Goal: Task Accomplishment & Management: Manage account settings

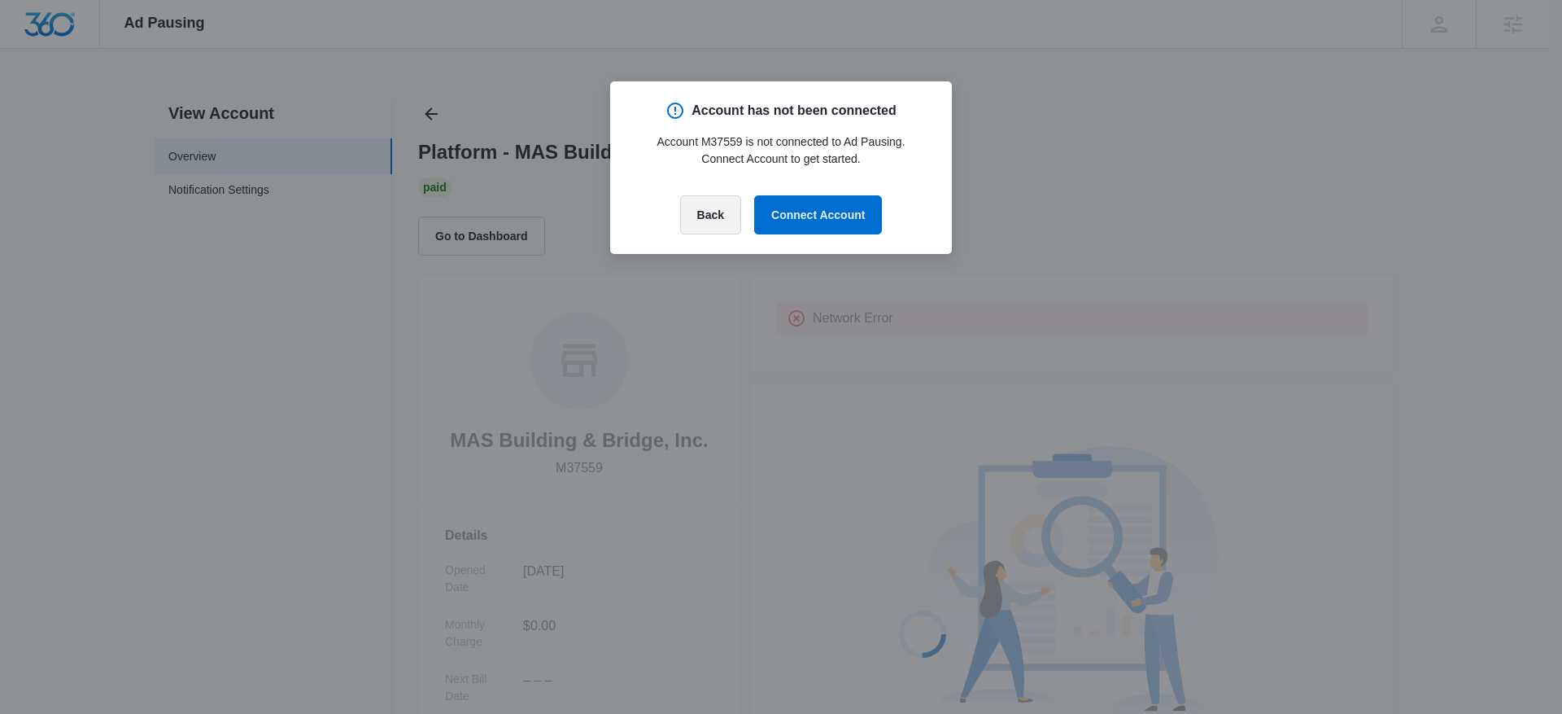
click at [699, 214] on button "Back" at bounding box center [710, 214] width 61 height 39
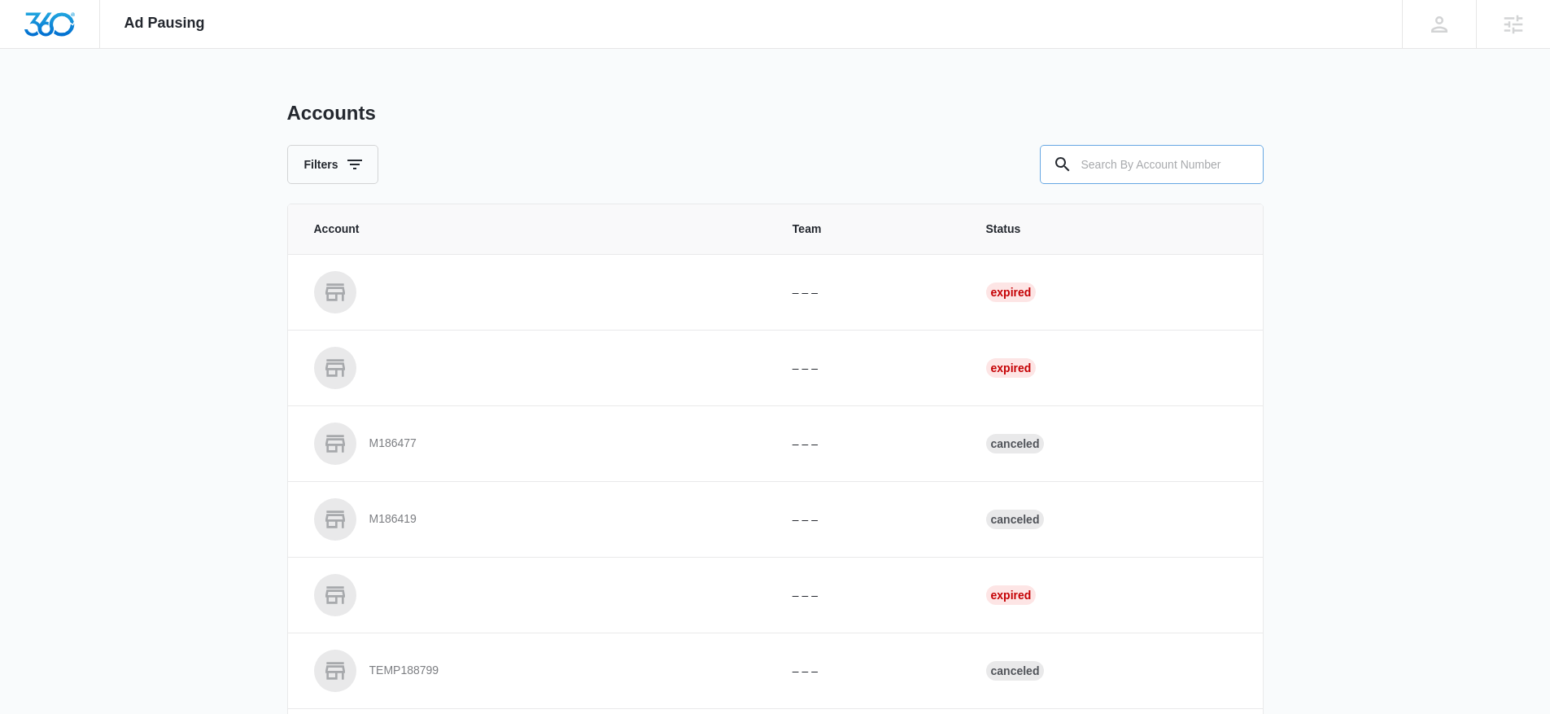
click at [1102, 155] on input "text" at bounding box center [1152, 164] width 224 height 39
type input "M333321"
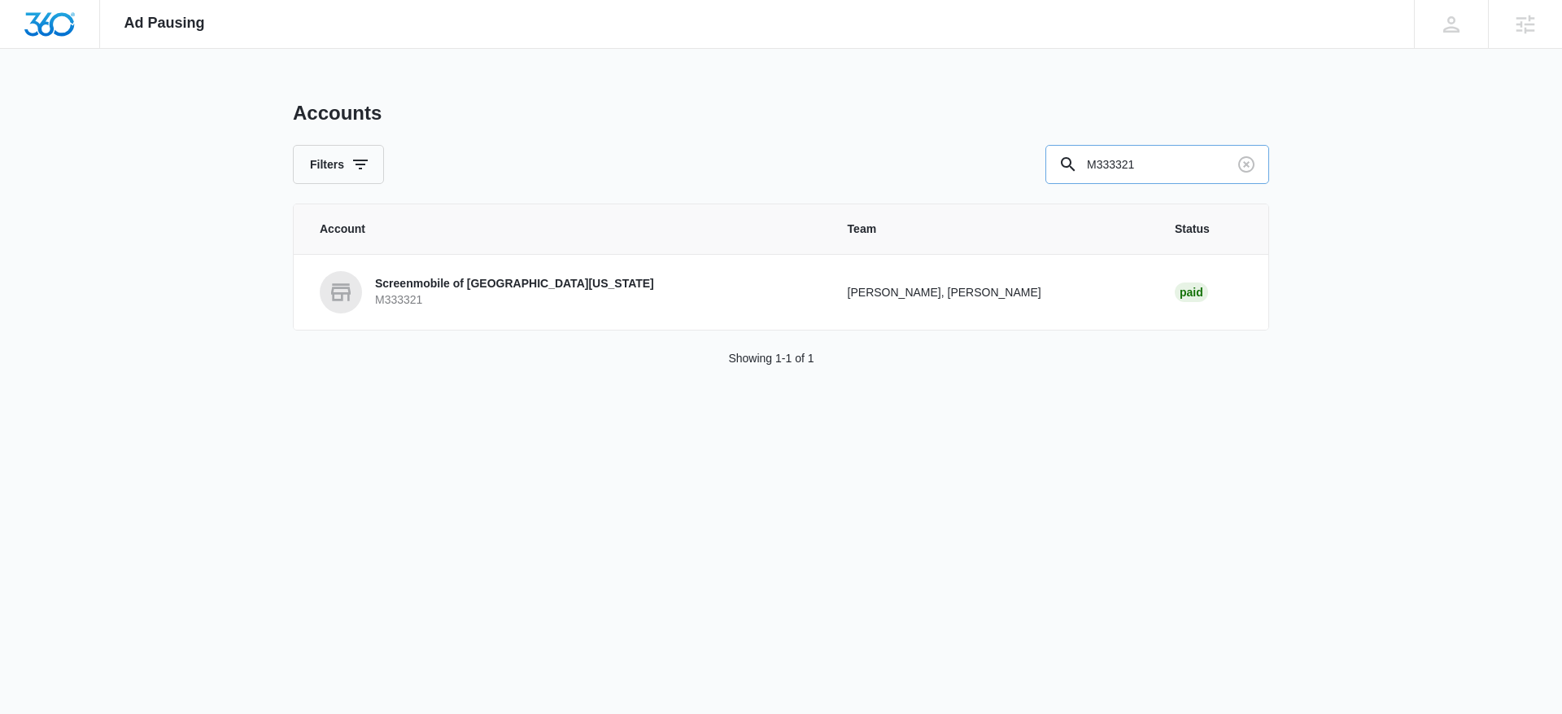
click at [1128, 162] on input "M333321" at bounding box center [1157, 164] width 224 height 39
click at [544, 313] on td "Screenmobile of [GEOGRAPHIC_DATA][US_STATE] M333321" at bounding box center [561, 292] width 535 height 76
click at [543, 290] on p "Screenmobile of [GEOGRAPHIC_DATA][US_STATE]" at bounding box center [514, 284] width 279 height 16
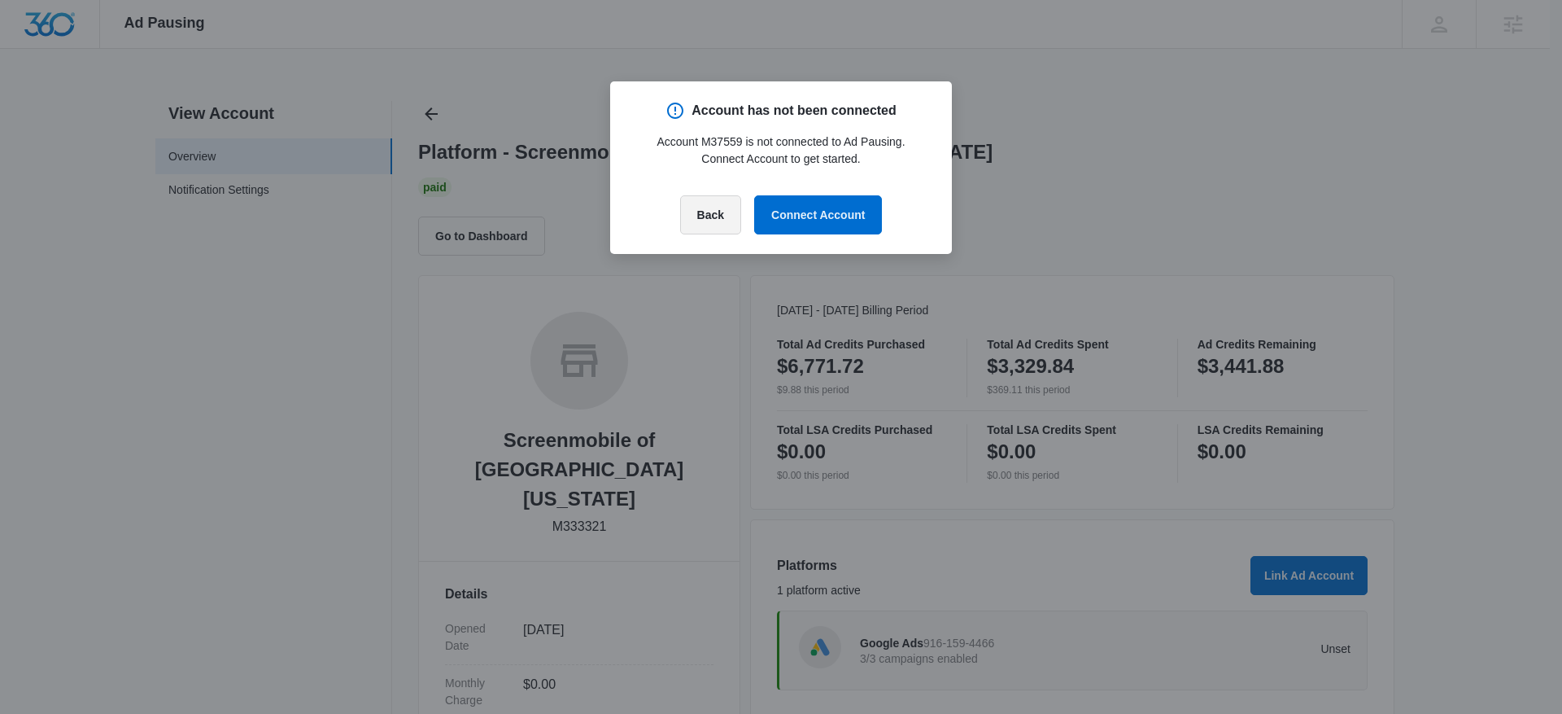
click at [712, 215] on button "Back" at bounding box center [710, 214] width 61 height 39
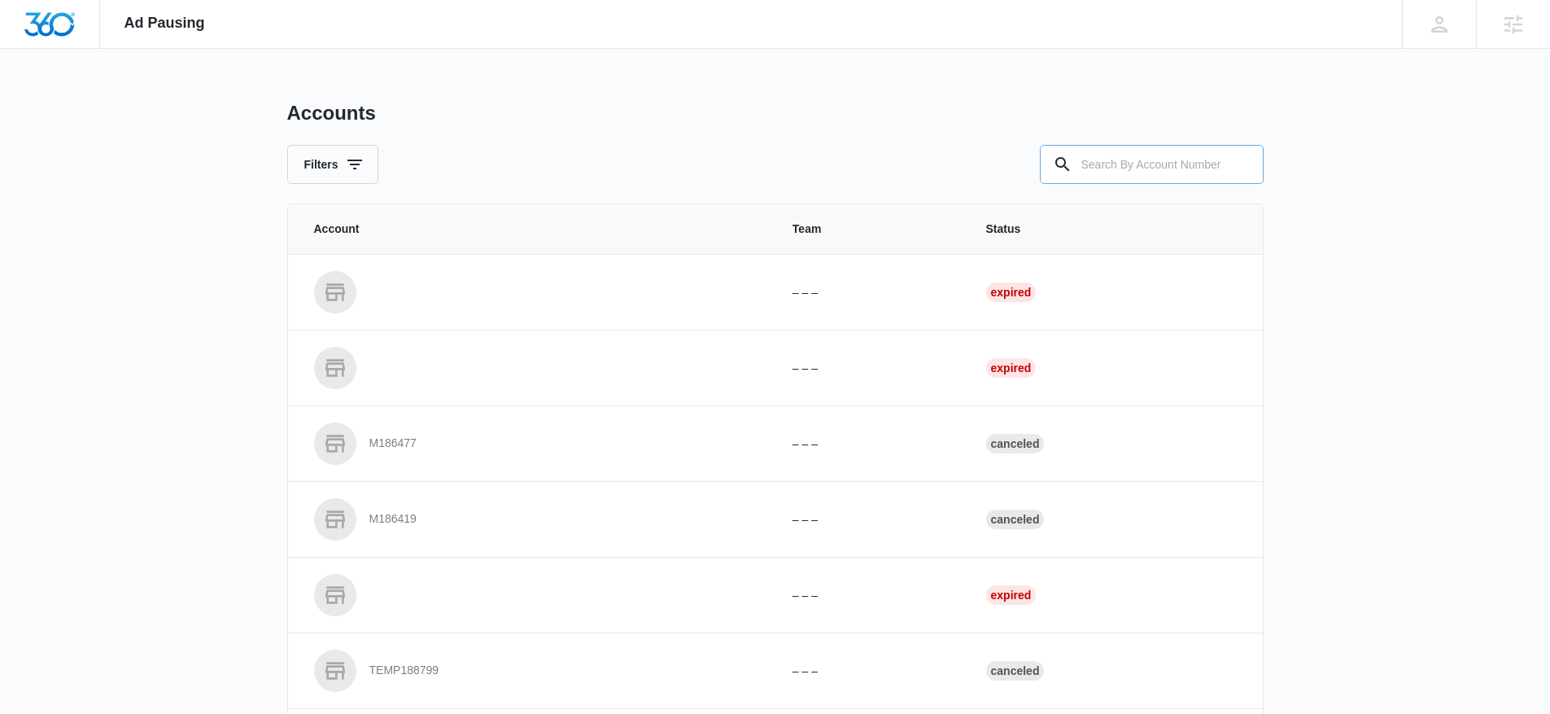
click at [1128, 164] on input "text" at bounding box center [1152, 164] width 224 height 39
type input "M337452"
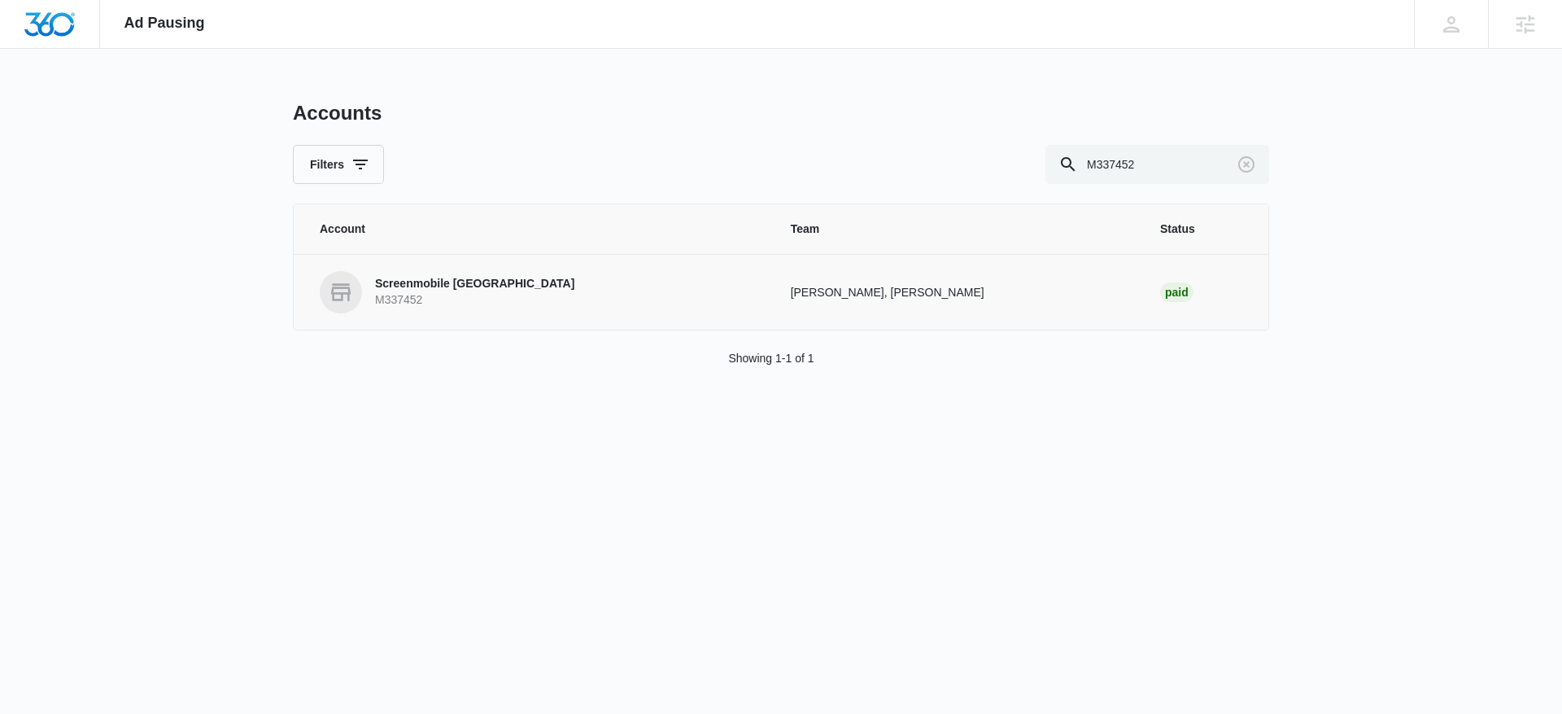
click at [528, 295] on p "M337452" at bounding box center [474, 300] width 199 height 16
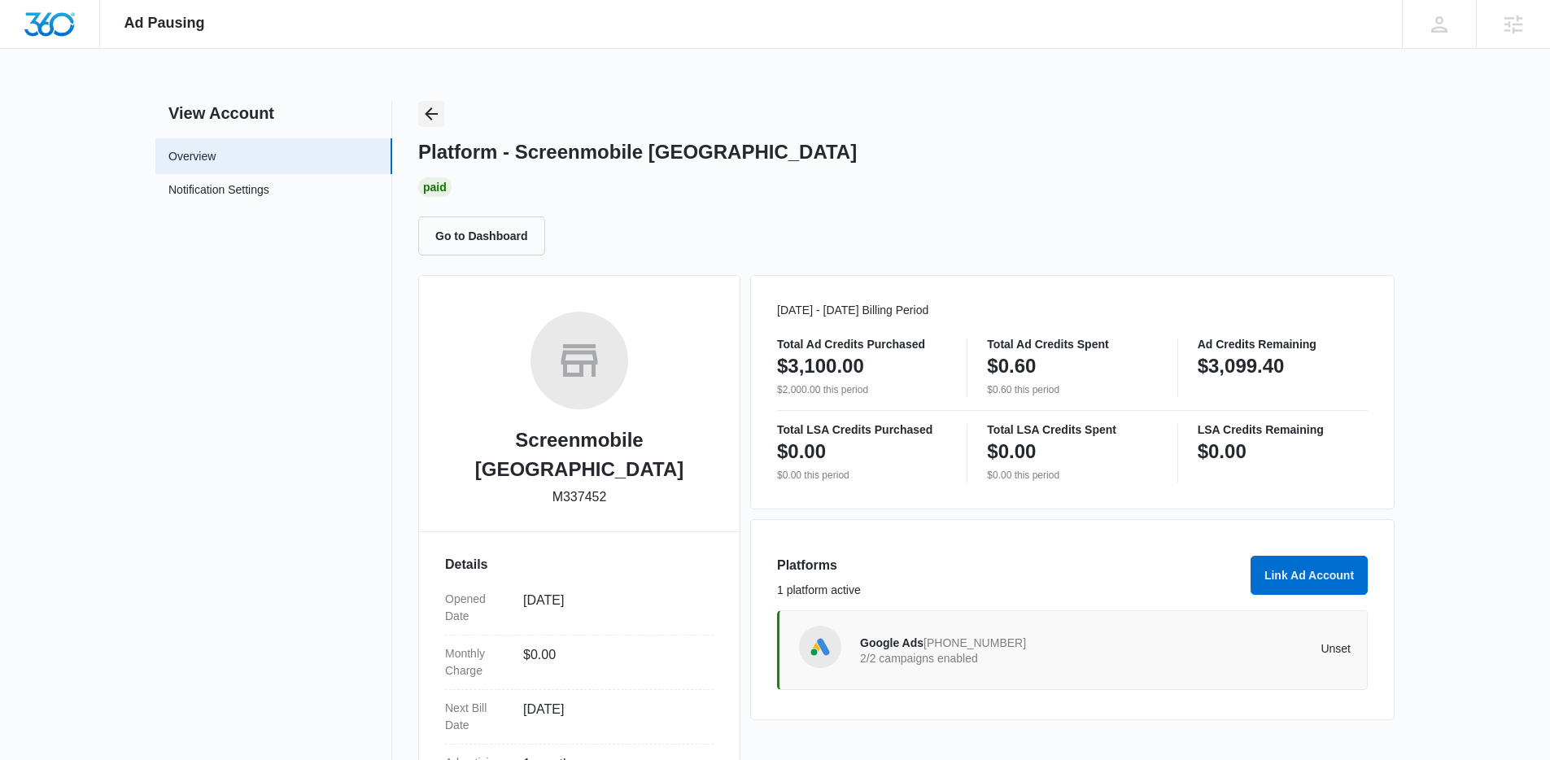
click at [438, 106] on icon "Back" at bounding box center [431, 114] width 20 height 20
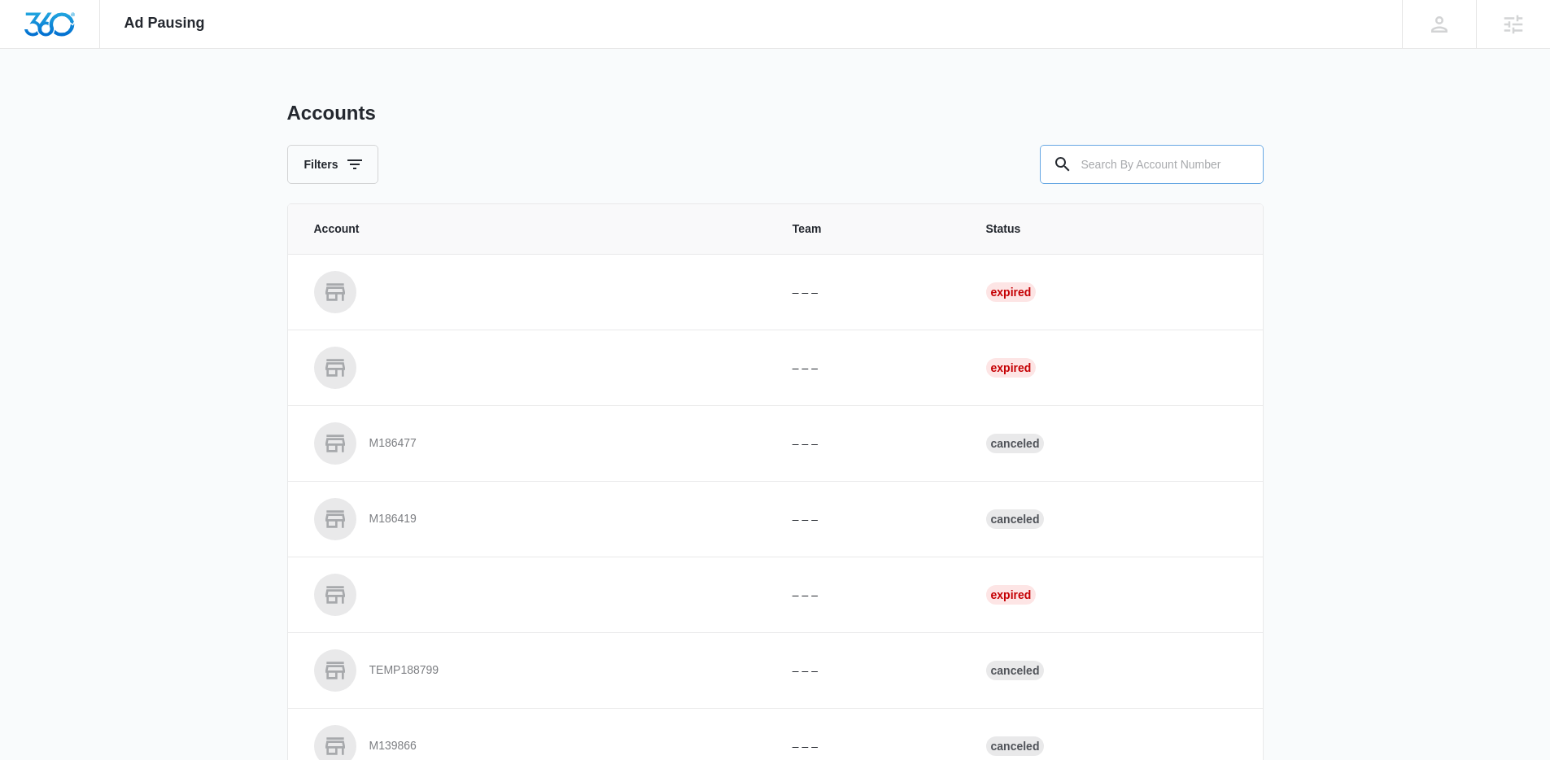
click at [1150, 149] on input "text" at bounding box center [1152, 164] width 224 height 39
type input "M333321"
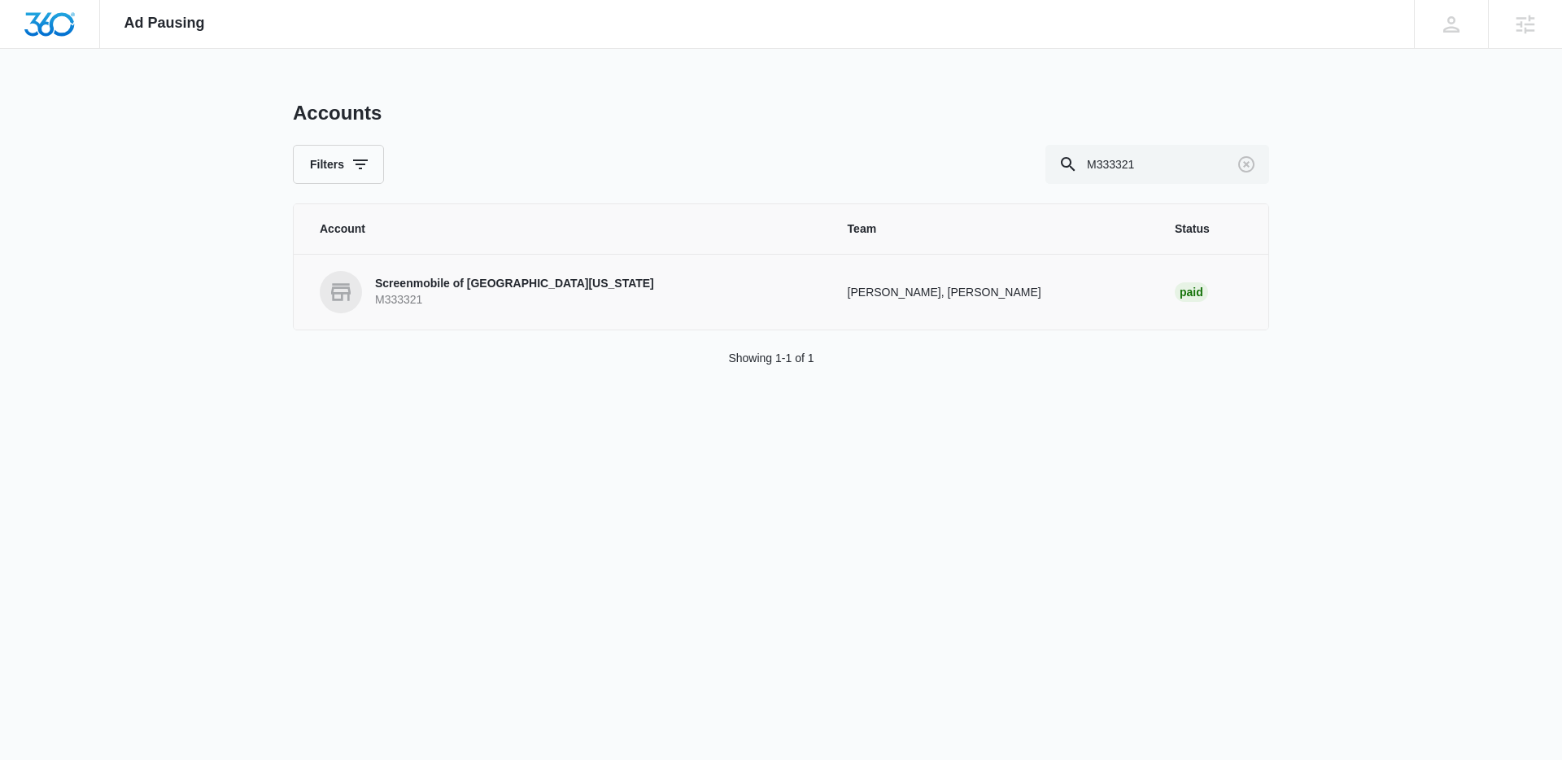
click at [506, 292] on p "M333321" at bounding box center [514, 300] width 279 height 16
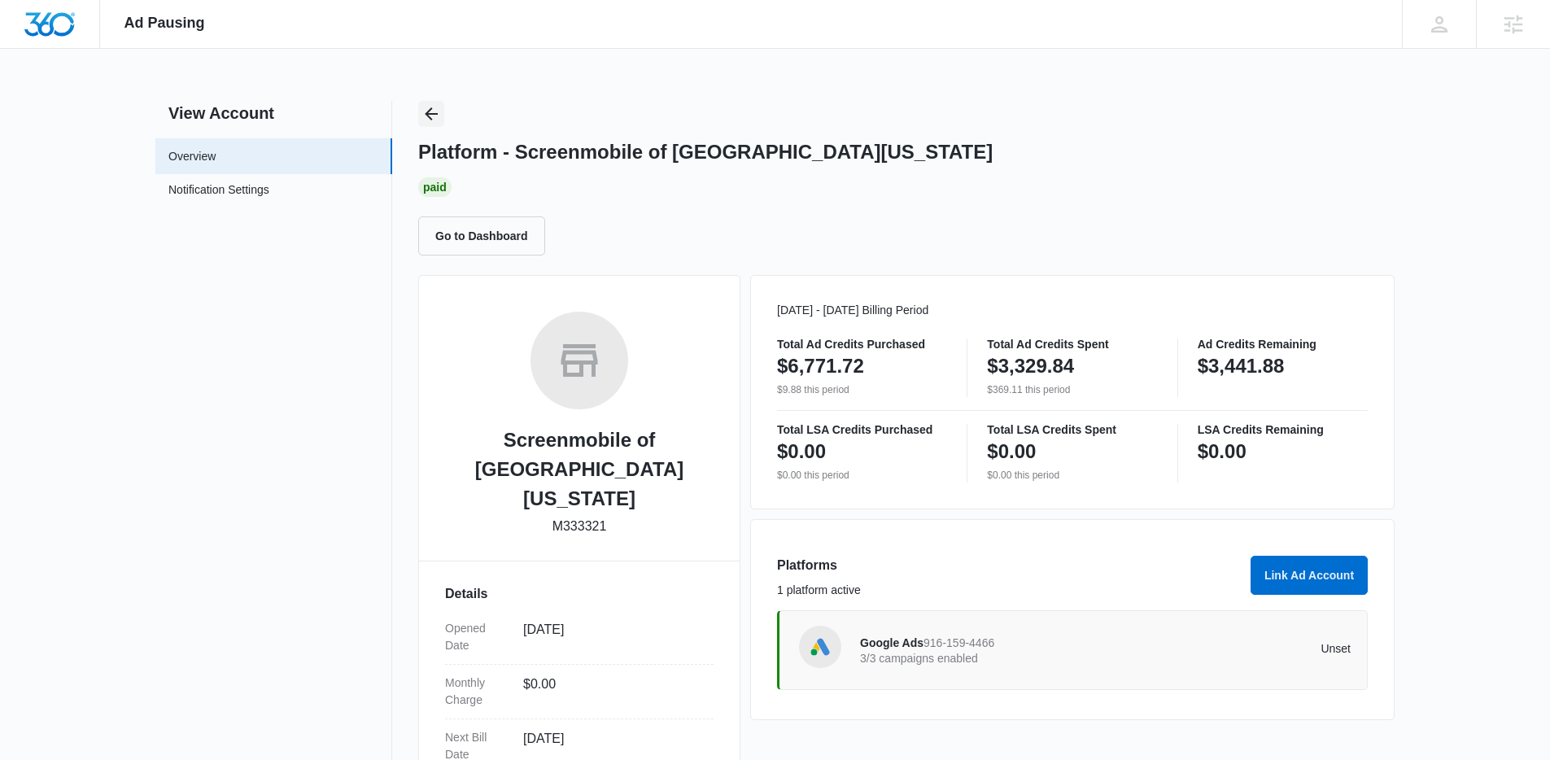
click at [433, 117] on icon "Back" at bounding box center [431, 114] width 20 height 20
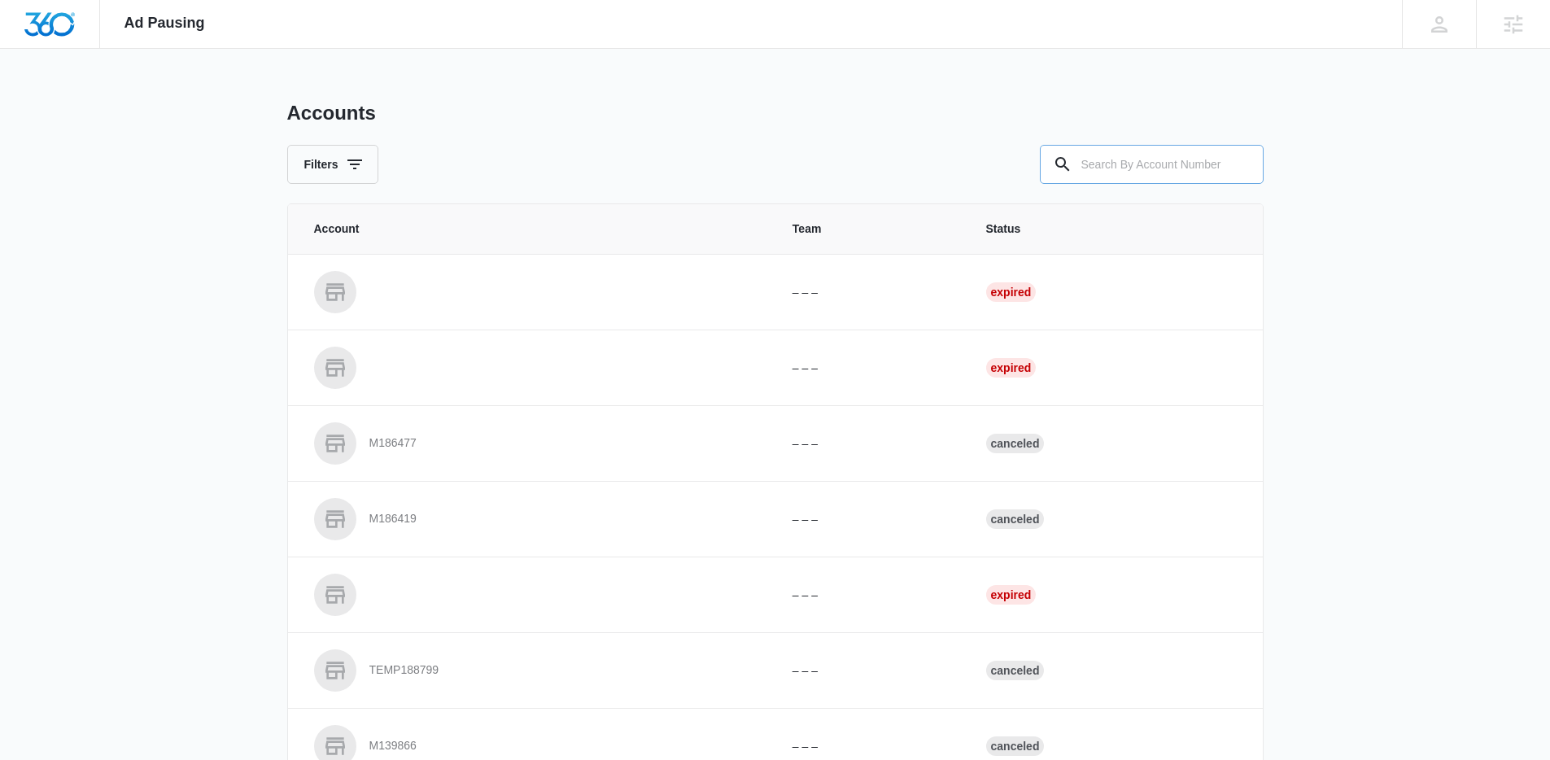
click at [1132, 159] on input "text" at bounding box center [1152, 164] width 224 height 39
click at [1146, 160] on input "text" at bounding box center [1152, 164] width 224 height 39
type input "M337452"
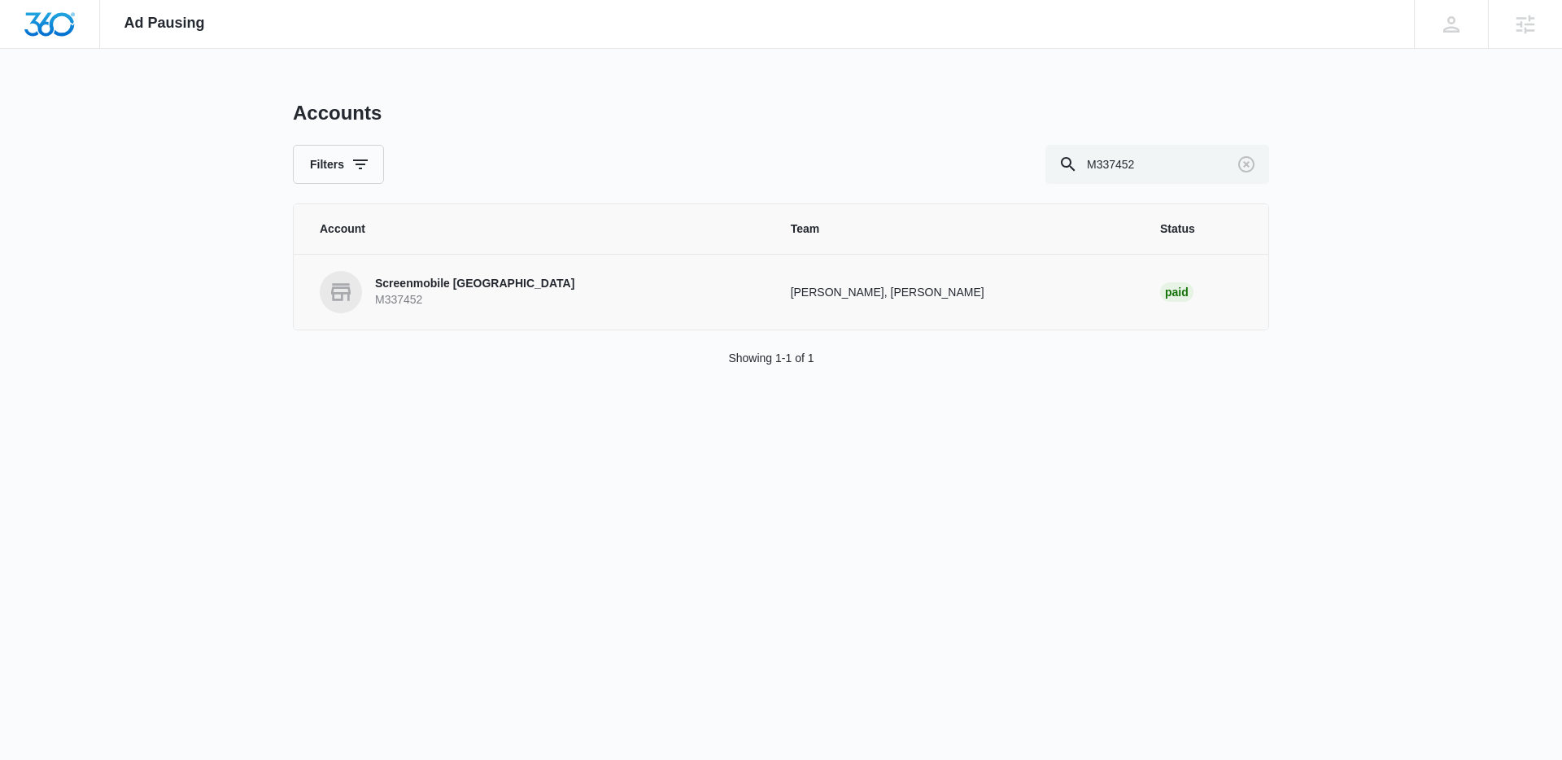
click at [526, 319] on td "Screenmobile [GEOGRAPHIC_DATA] M337452" at bounding box center [533, 292] width 478 height 76
click at [531, 282] on p "Screenmobile [GEOGRAPHIC_DATA]" at bounding box center [474, 284] width 199 height 16
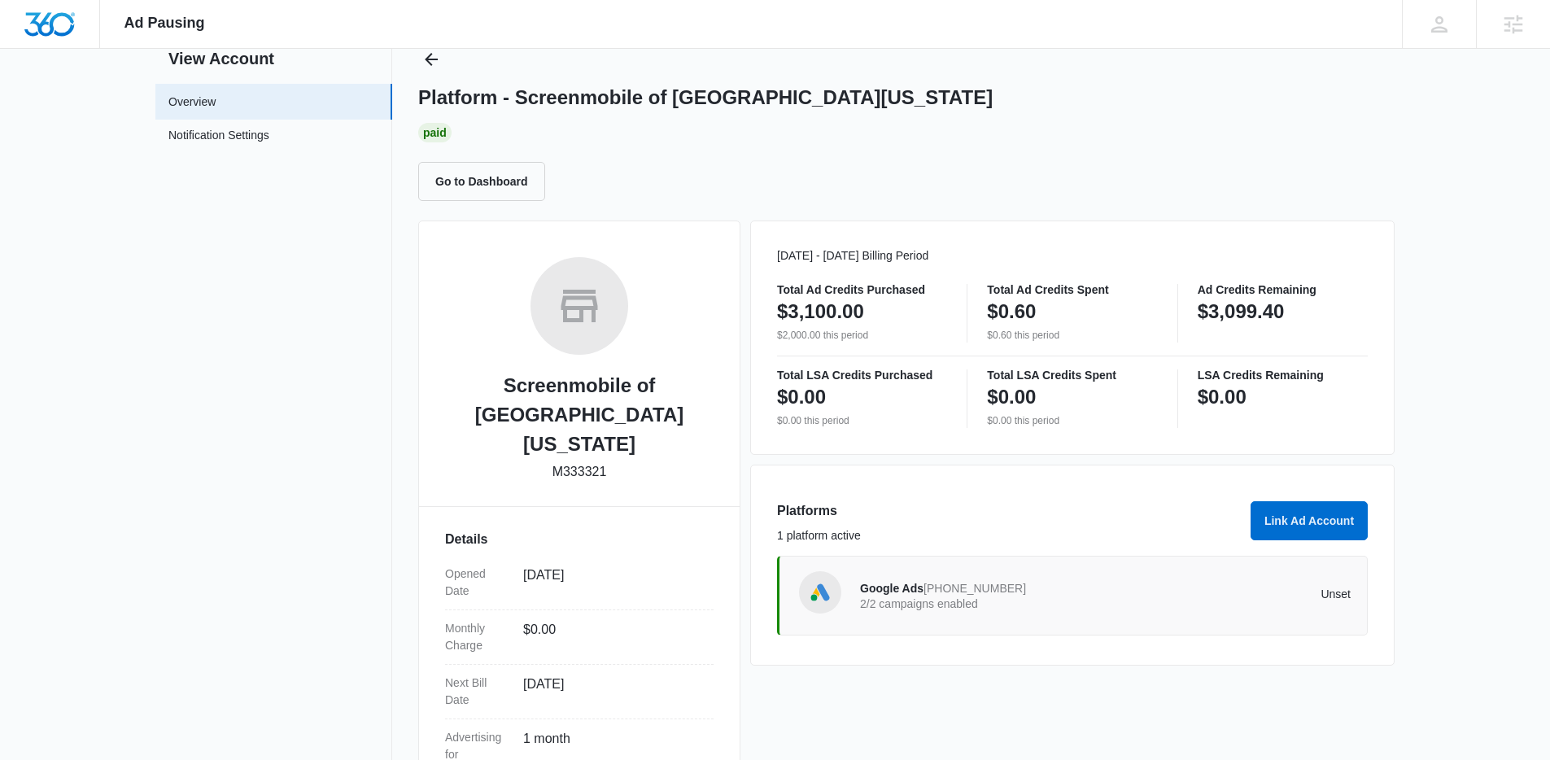
scroll to position [207, 0]
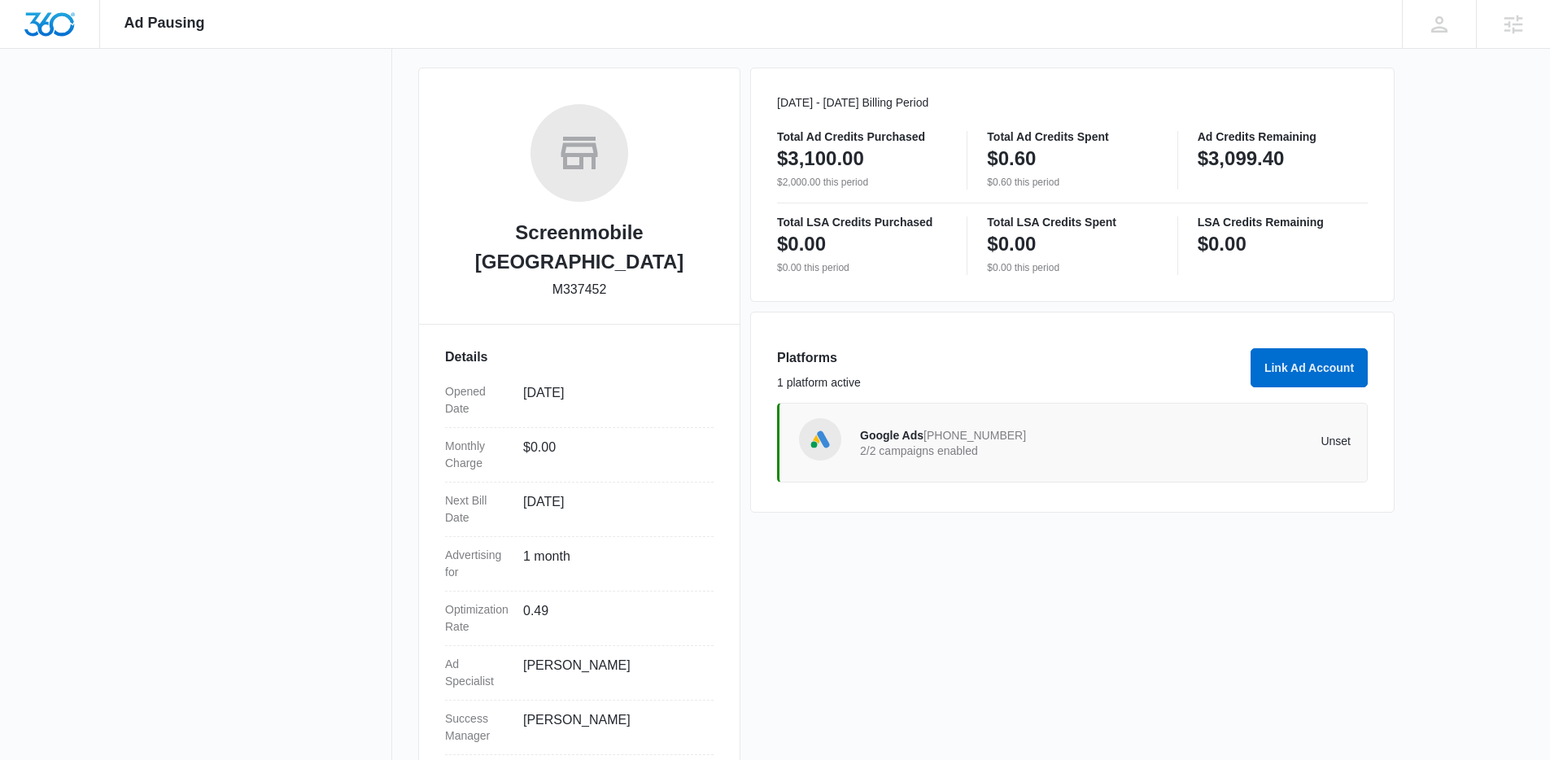
click at [945, 433] on span "[PHONE_NUMBER]" at bounding box center [974, 435] width 103 height 13
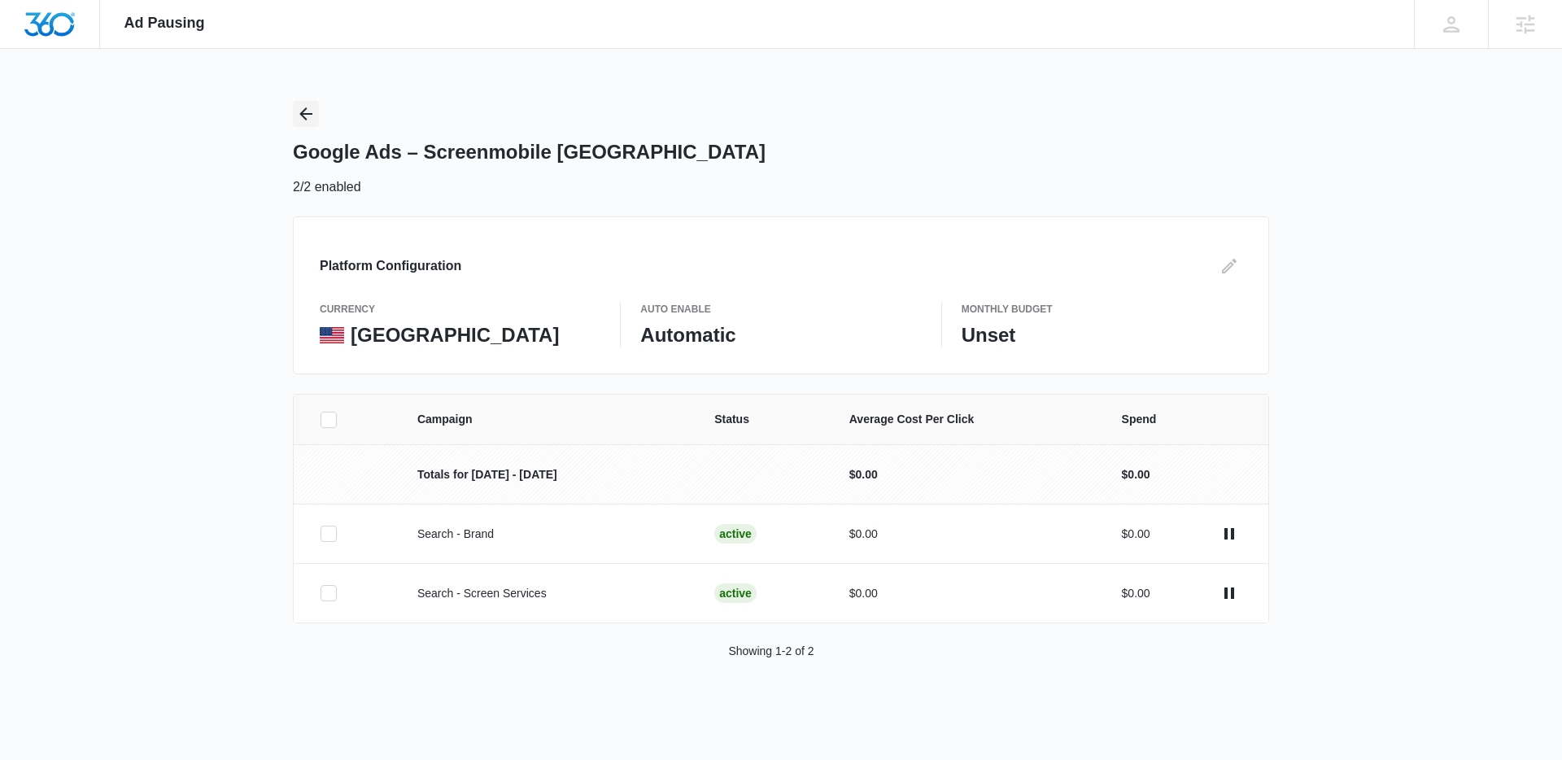
click at [296, 111] on icon "Back" at bounding box center [306, 114] width 20 height 20
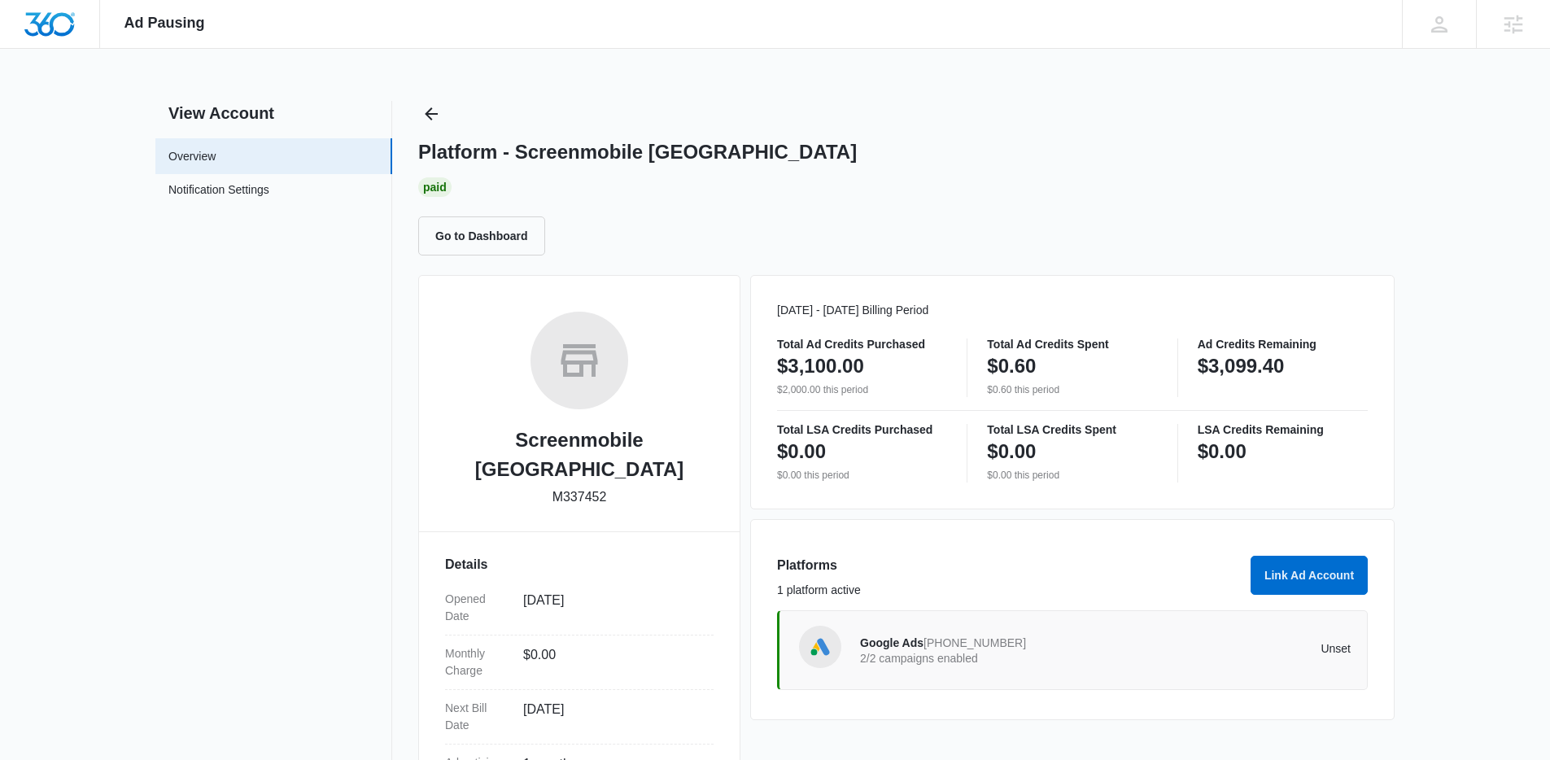
click at [1100, 633] on div "Google Ads [PHONE_NUMBER] 2/2 campaigns enabled" at bounding box center [983, 650] width 246 height 34
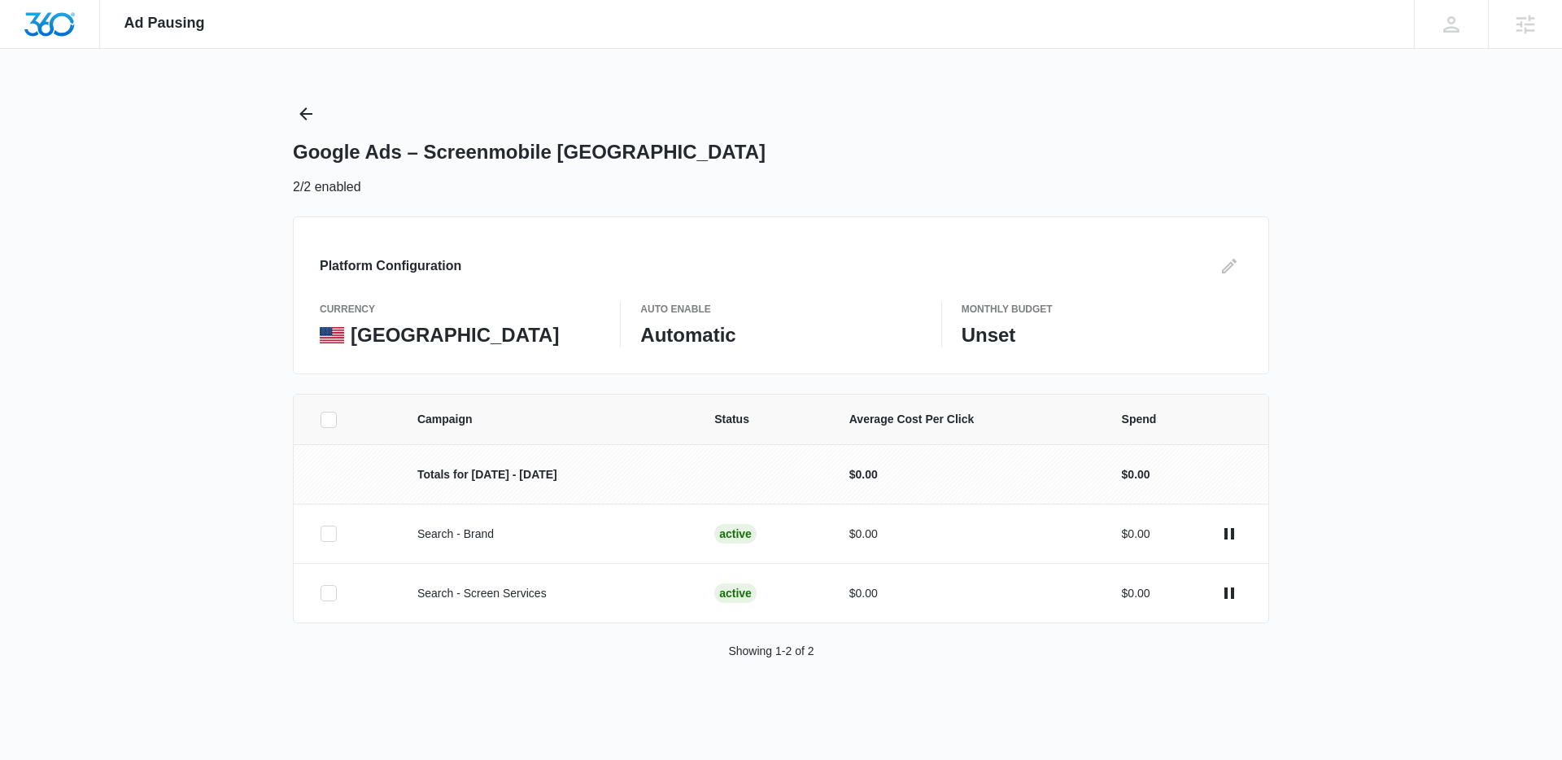
click at [288, 108] on div "Ad Pausing Apps Reputation Websites Forms CRM Email Social Content Ads Intellig…" at bounding box center [781, 380] width 1562 height 760
click at [303, 112] on icon "Back" at bounding box center [306, 114] width 20 height 20
